Goal: Learn about a topic

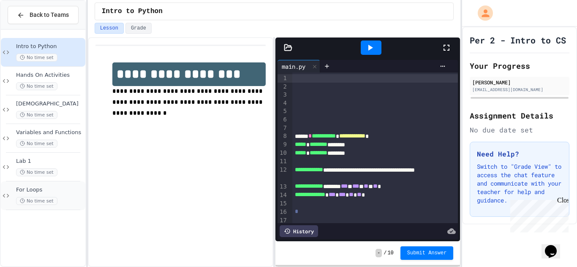
click at [52, 187] on span "For Loops" at bounding box center [50, 190] width 68 height 7
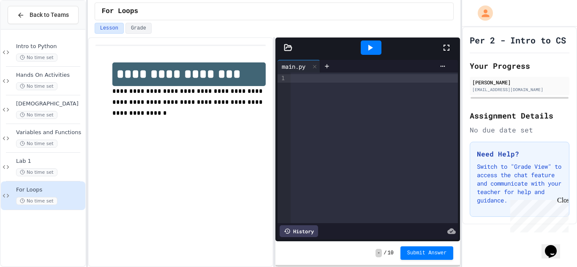
click at [453, 43] on div at bounding box center [450, 47] width 19 height 23
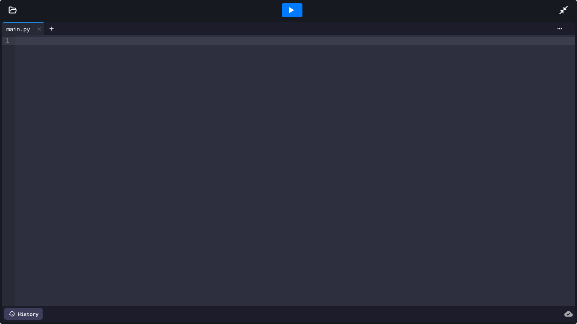
click at [566, 3] on div at bounding box center [567, 10] width 19 height 23
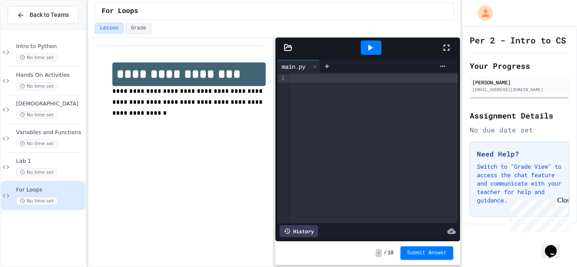
click at [289, 54] on div at bounding box center [367, 48] width 185 height 20
click at [281, 45] on div at bounding box center [287, 47] width 25 height 8
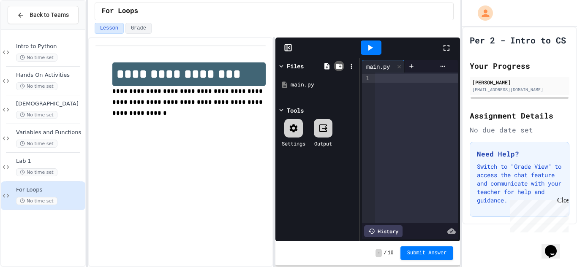
click at [339, 69] on icon at bounding box center [339, 66] width 8 height 8
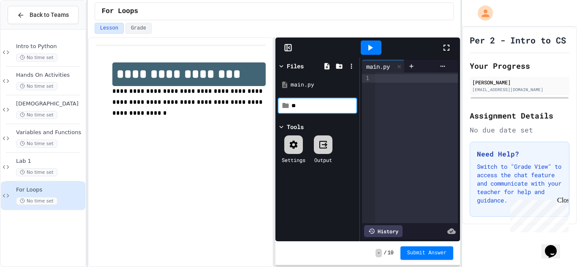
type input "*"
type input "**********"
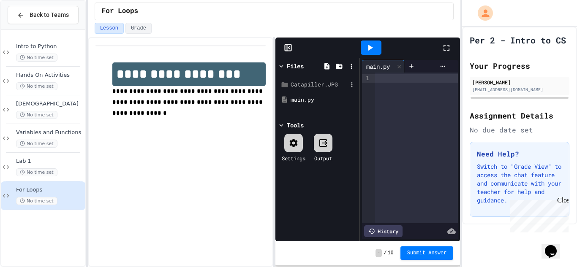
click at [325, 80] on div "Catapiller.JPG" at bounding box center [317, 84] width 80 height 15
click at [353, 84] on icon at bounding box center [352, 85] width 8 height 8
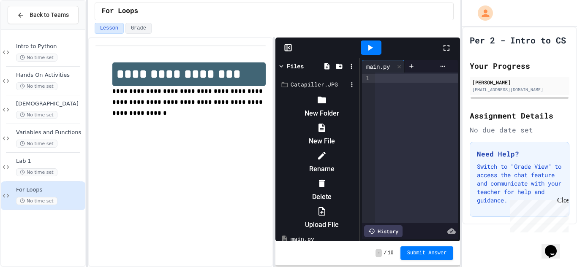
click at [327, 179] on icon at bounding box center [322, 184] width 10 height 10
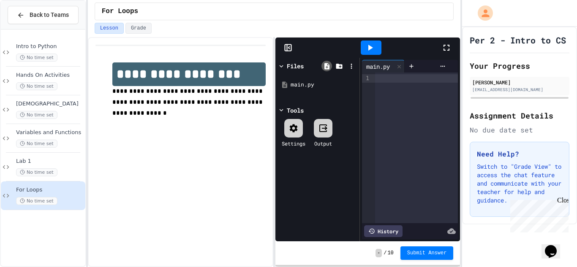
click at [330, 62] on div at bounding box center [326, 66] width 11 height 11
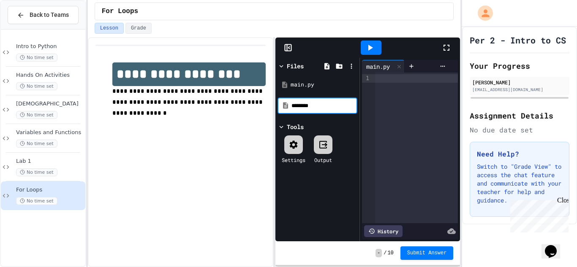
type input "********"
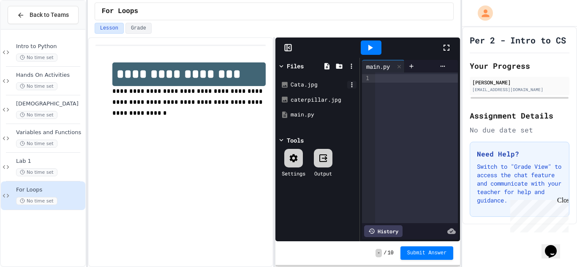
click at [353, 87] on icon at bounding box center [352, 85] width 8 height 8
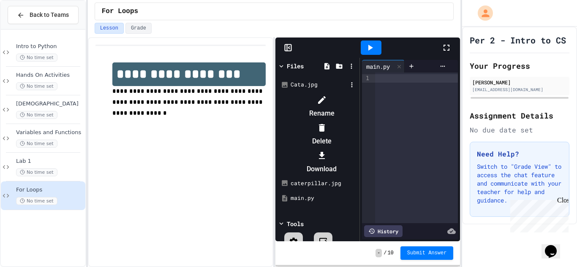
click at [327, 123] on icon at bounding box center [322, 128] width 10 height 10
